Goal: Find specific page/section: Find specific page/section

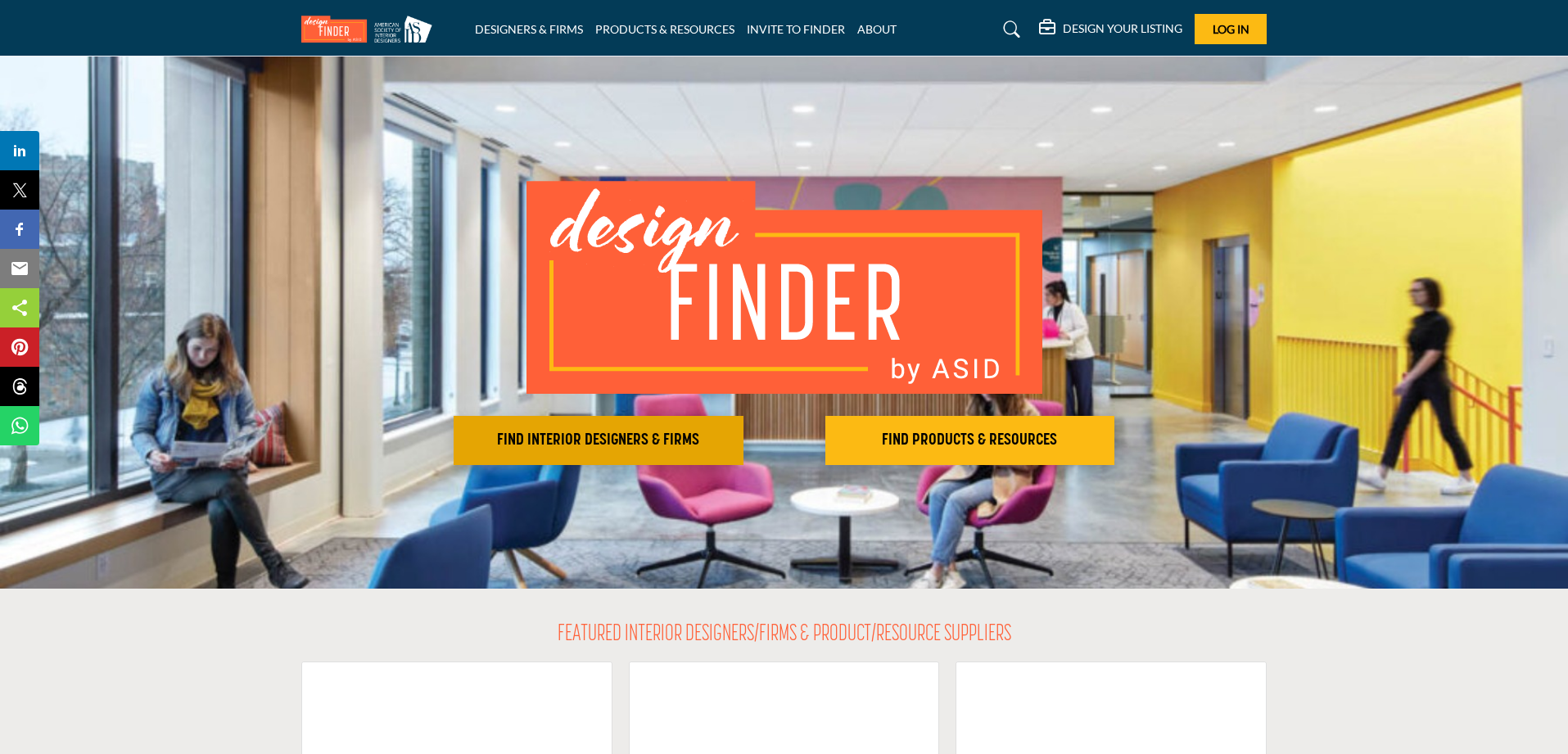
click at [481, 438] on h2 "FIND INTERIOR DESIGNERS & FIRMS" at bounding box center [598, 440] width 280 height 19
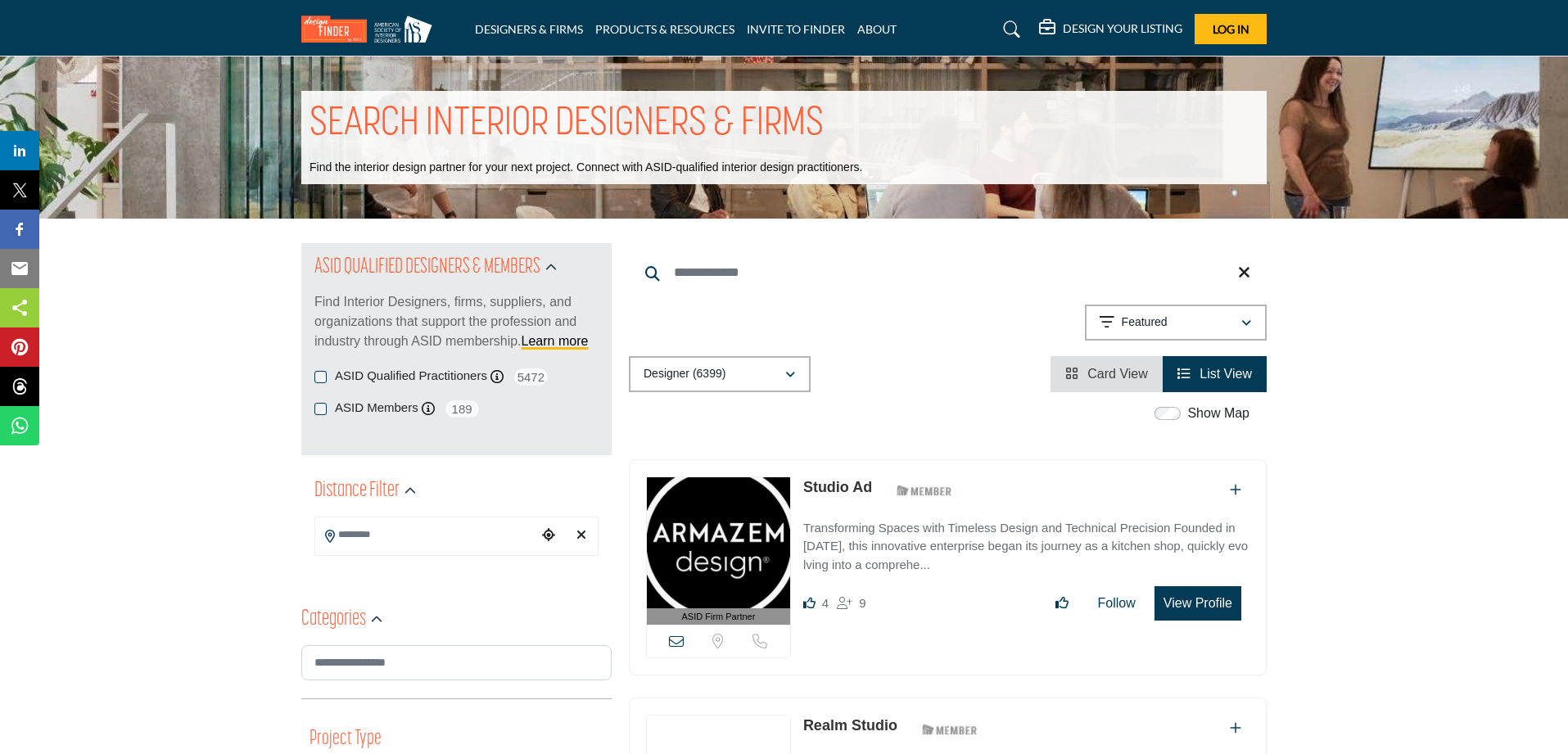
click at [834, 489] on link "Studio Ad" at bounding box center [837, 487] width 69 height 17
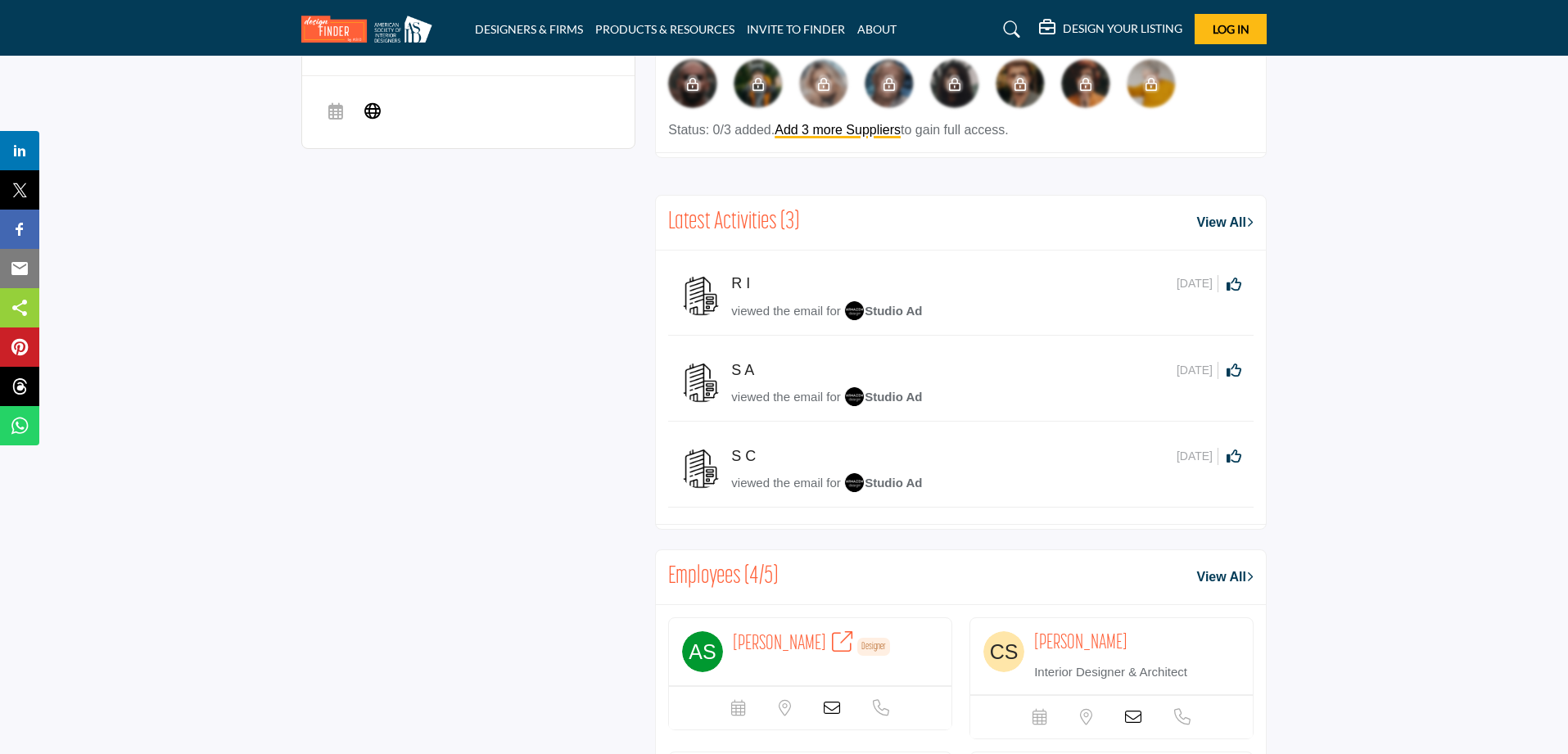
scroll to position [1144, 0]
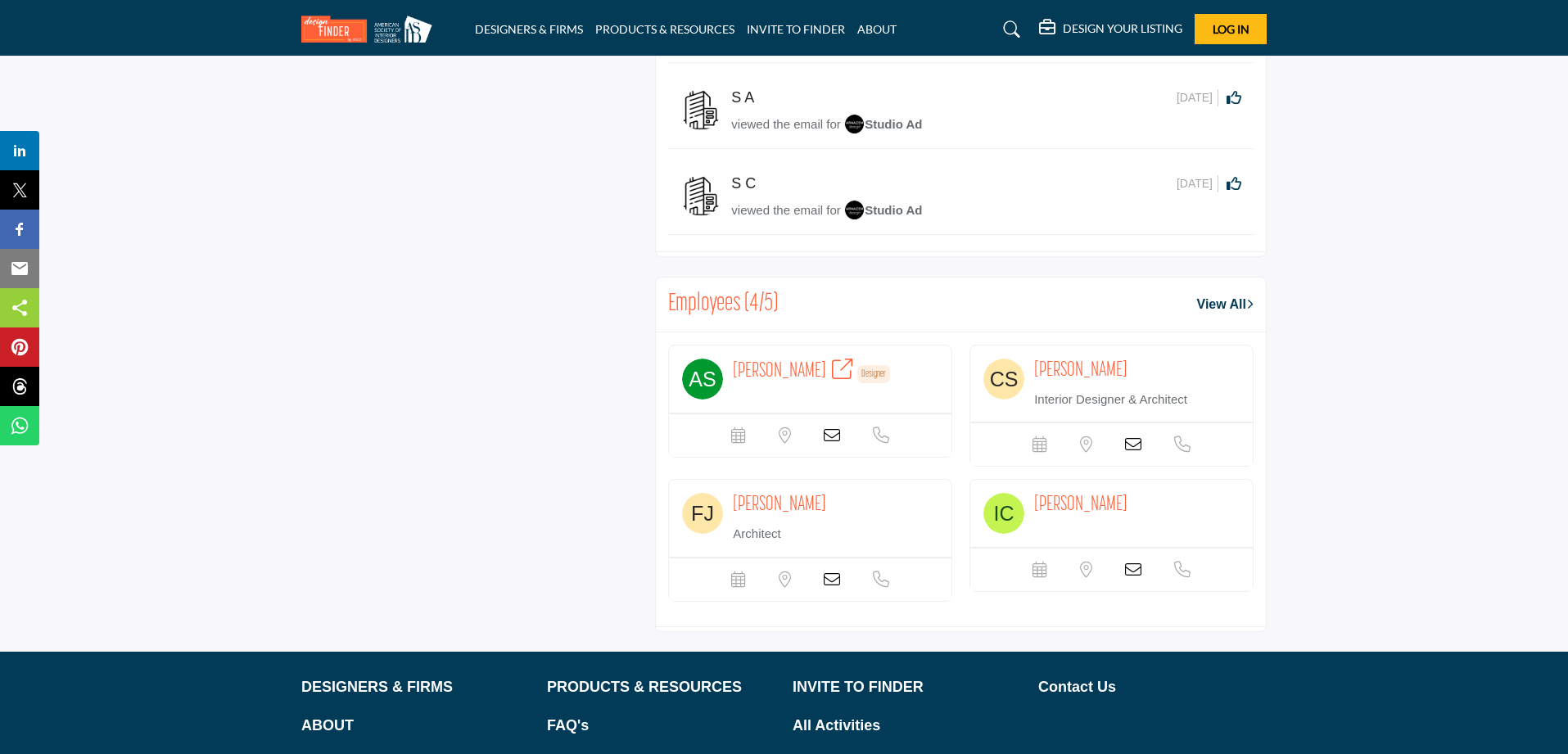
click at [827, 444] on icon at bounding box center [832, 436] width 17 height 17
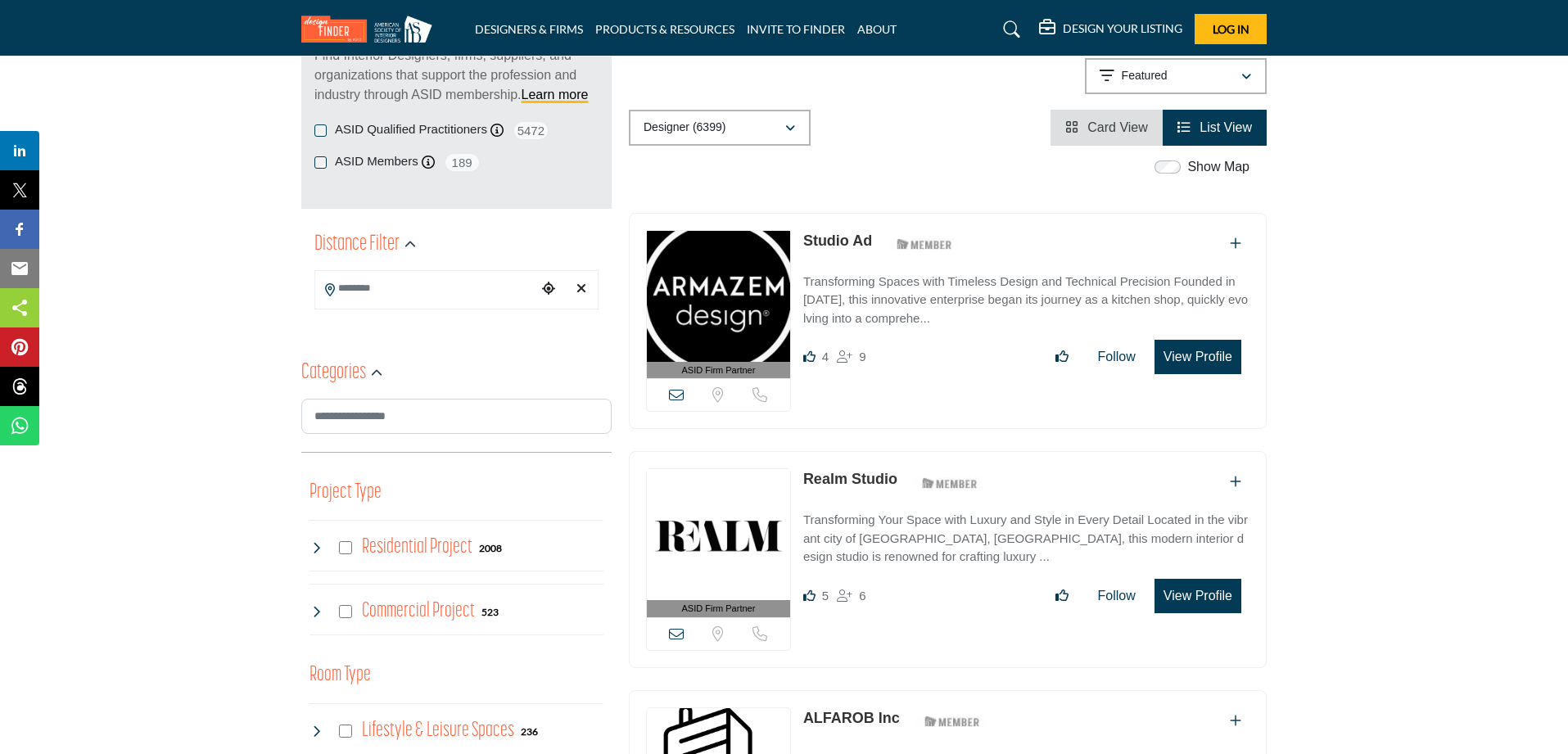
scroll to position [155, 0]
